Goal: Check status: Check status

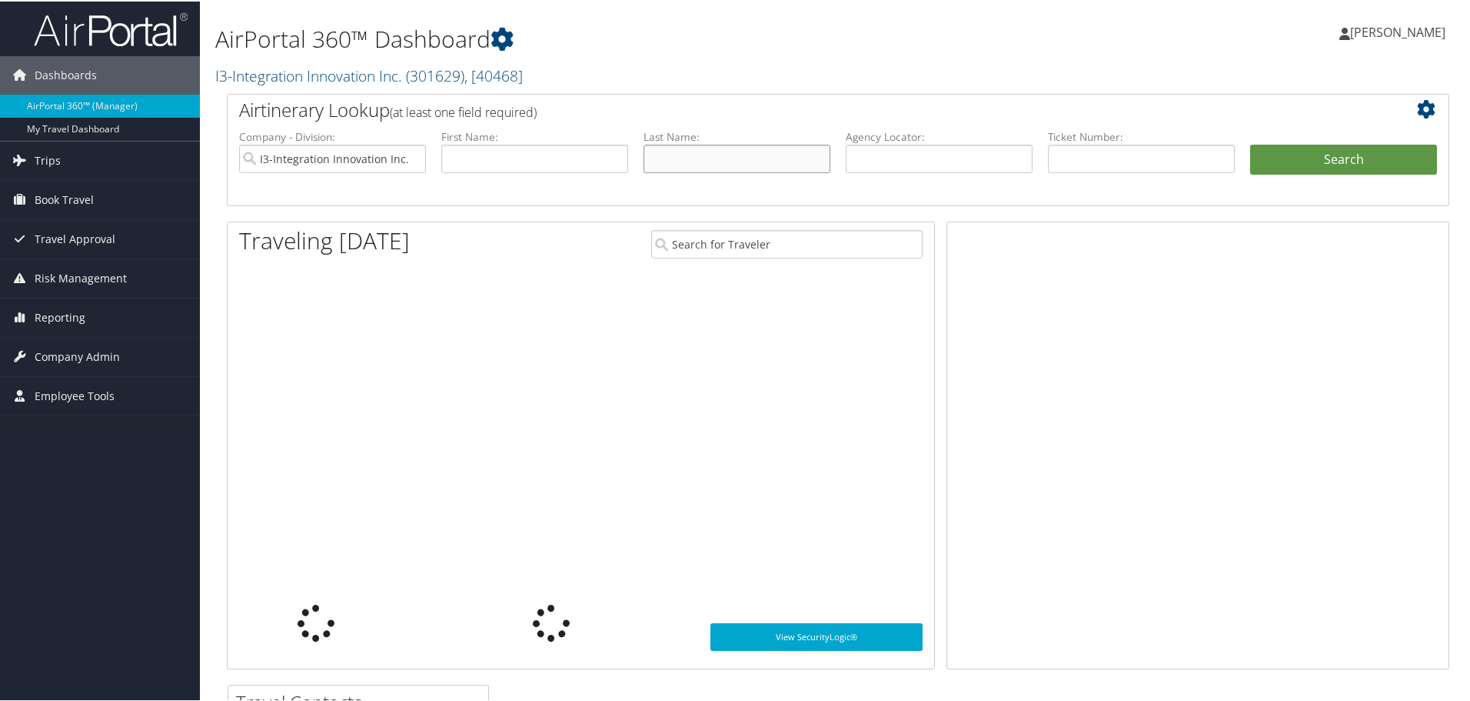
click at [692, 157] on input "text" at bounding box center [737, 157] width 187 height 28
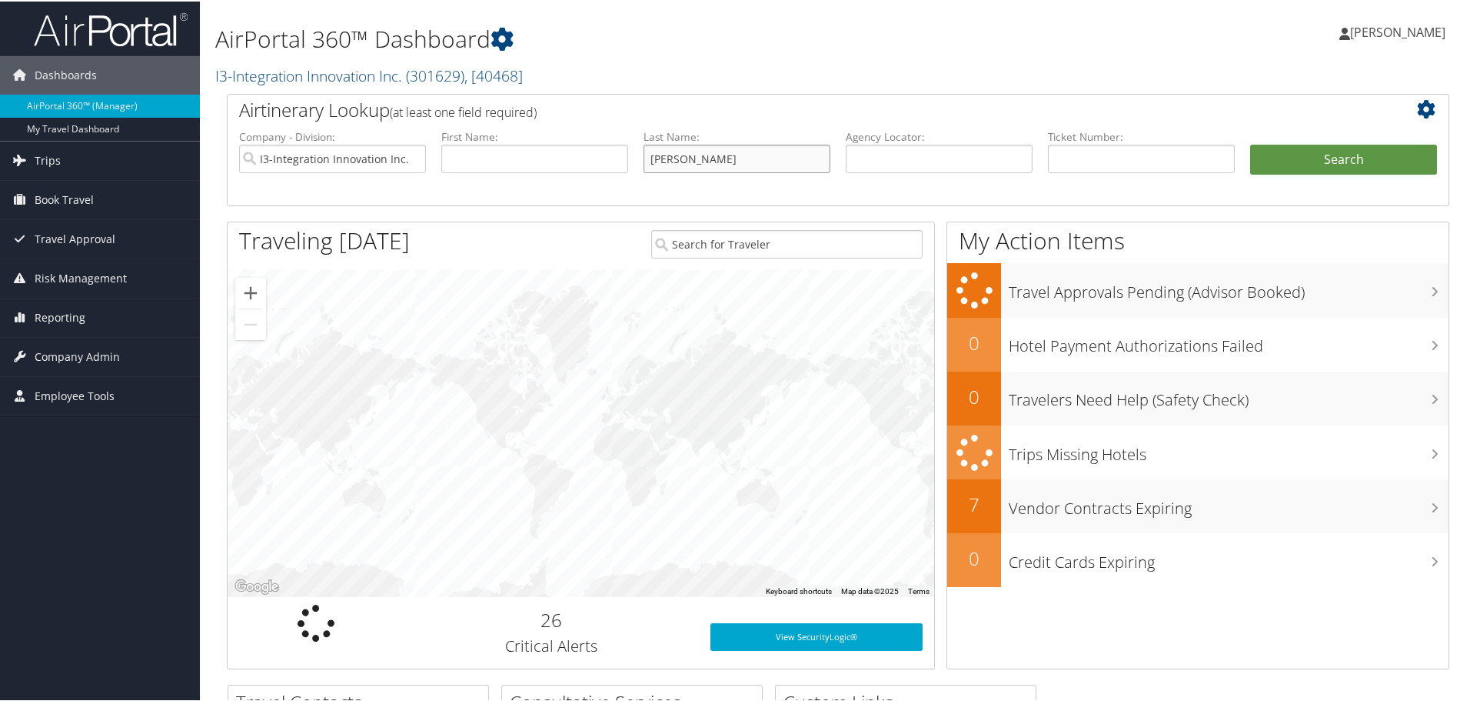
type input "[PERSON_NAME]"
click at [1250, 143] on button "Search" at bounding box center [1343, 158] width 187 height 31
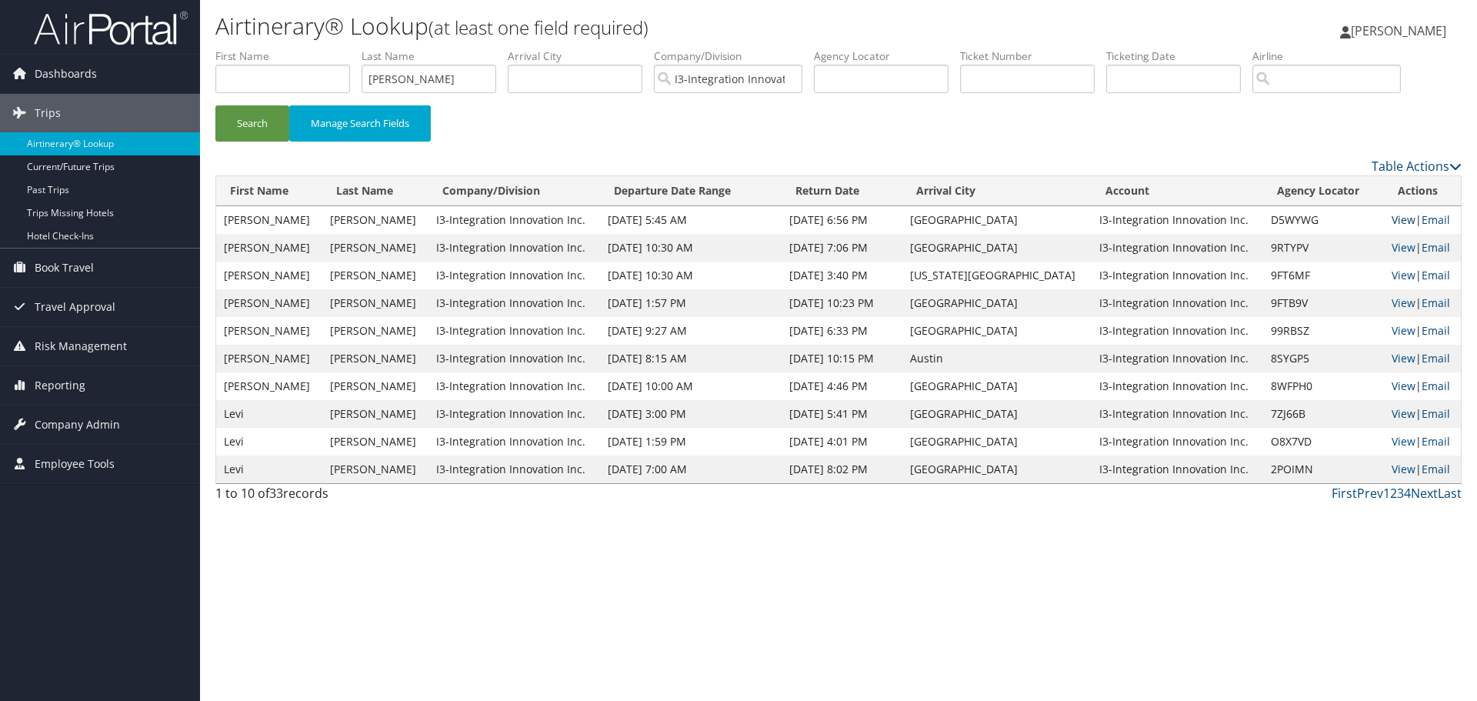
click at [1391, 219] on link "View" at bounding box center [1403, 219] width 24 height 15
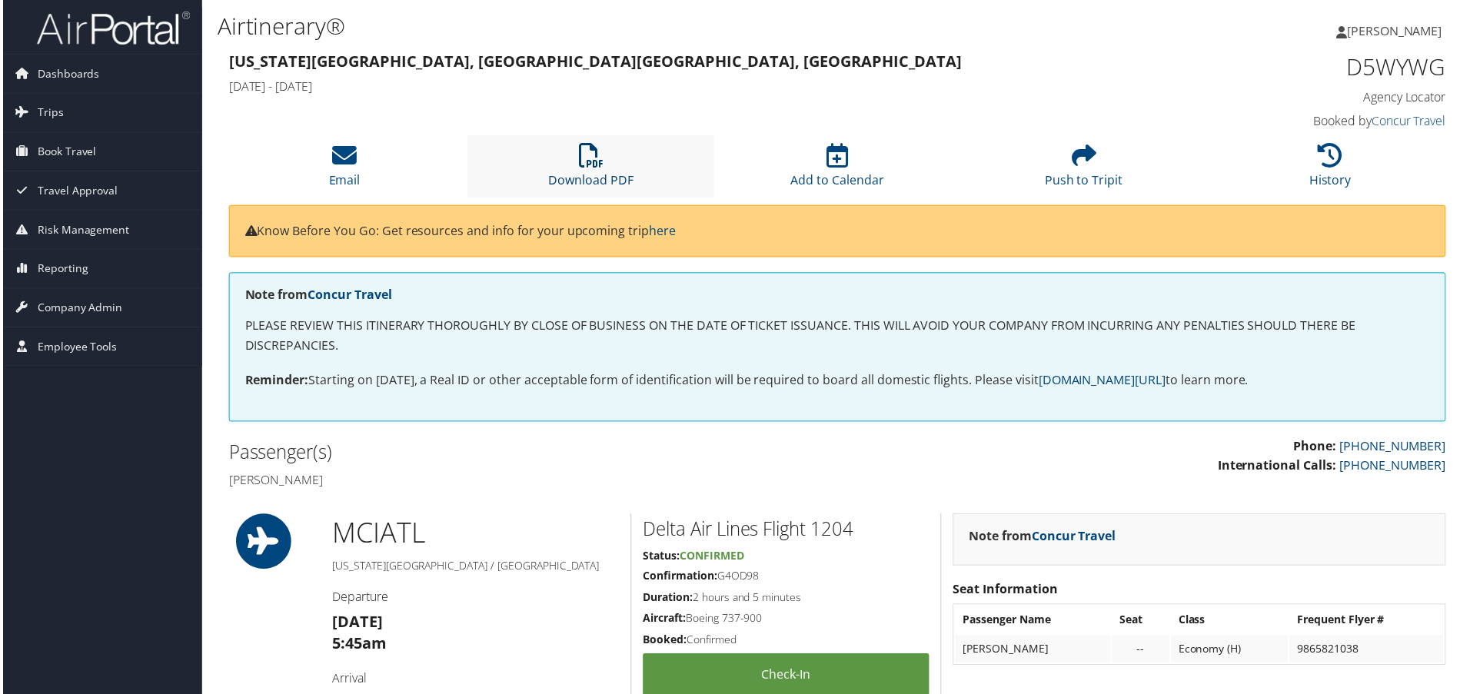
click at [591, 165] on icon at bounding box center [590, 156] width 25 height 25
